Goal: Task Accomplishment & Management: Manage account settings

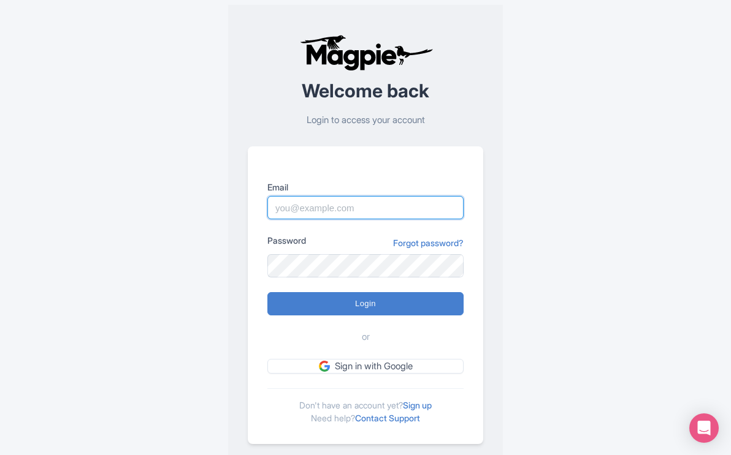
click at [292, 205] on input "Email" at bounding box center [365, 207] width 196 height 23
type input "mail@yellowstonesafaritours.com"
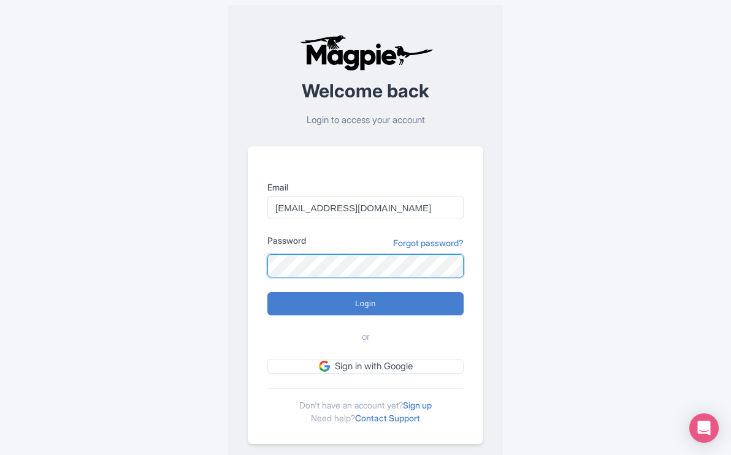
click at [267, 292] on input "Login" at bounding box center [365, 303] width 196 height 23
type input "Logging in..."
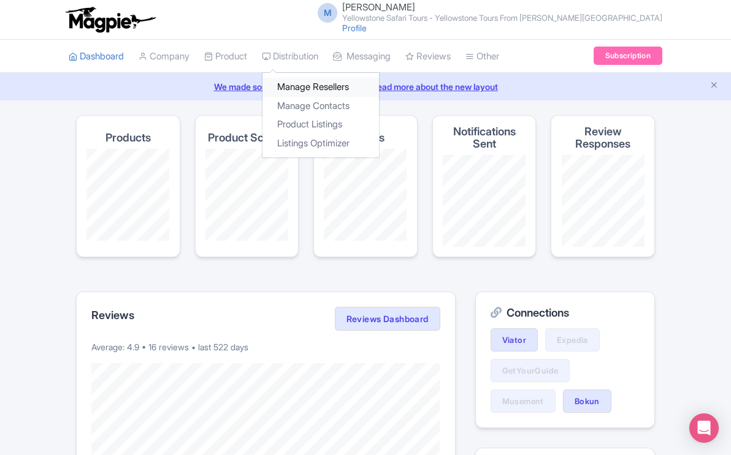
click at [298, 85] on link "Manage Resellers" at bounding box center [320, 87] width 116 height 19
